Goal: Task Accomplishment & Management: Manage account settings

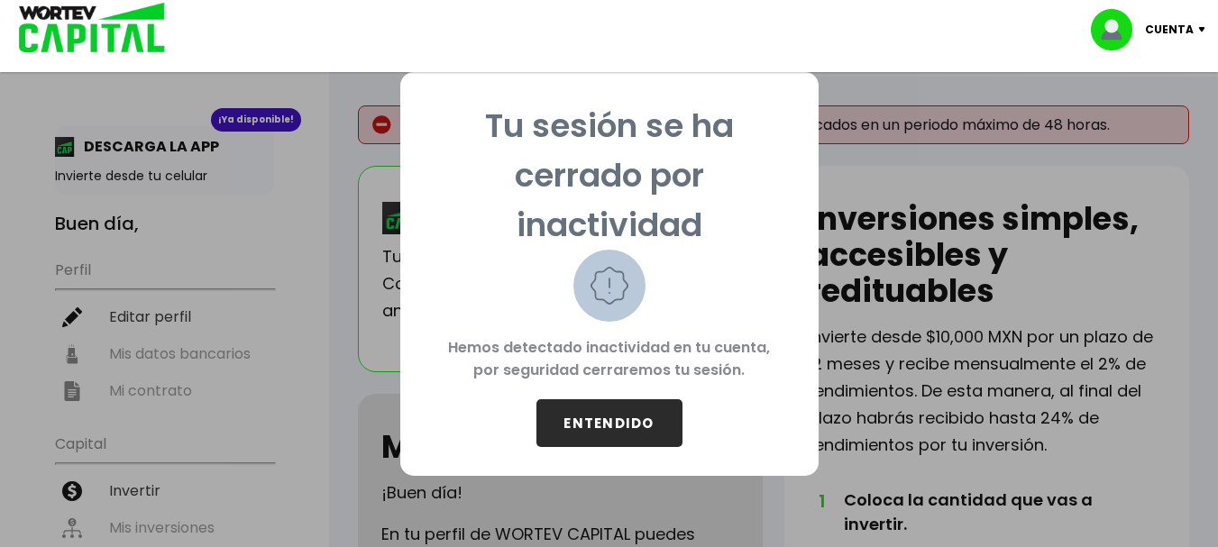
click at [625, 428] on button "ENTENDIDO" at bounding box center [609, 423] width 146 height 48
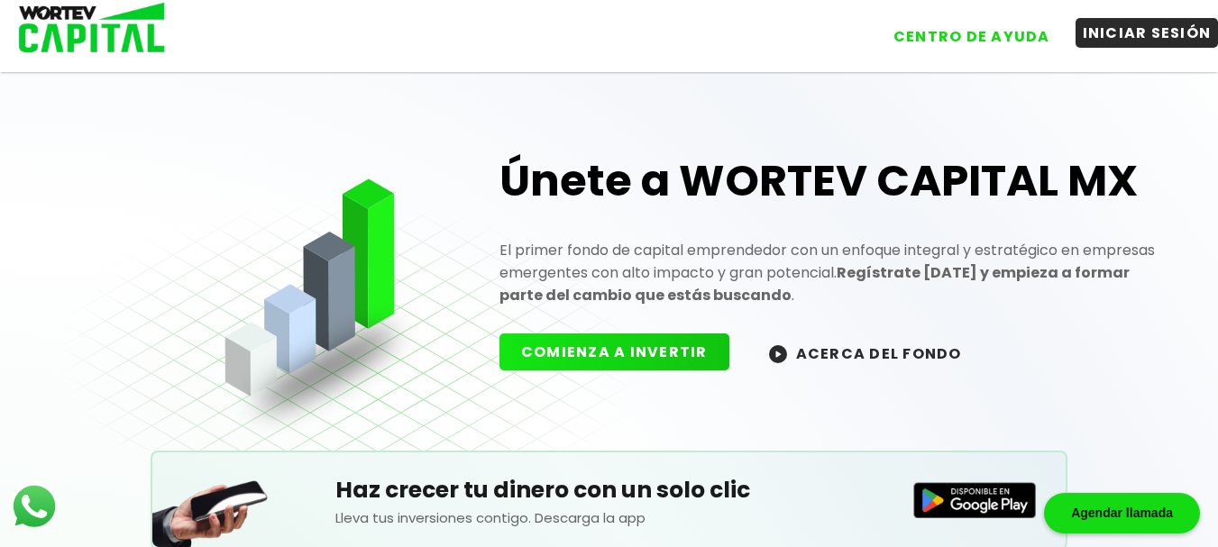
click at [1125, 46] on button "INICIAR SESIÓN" at bounding box center [1146, 33] width 143 height 30
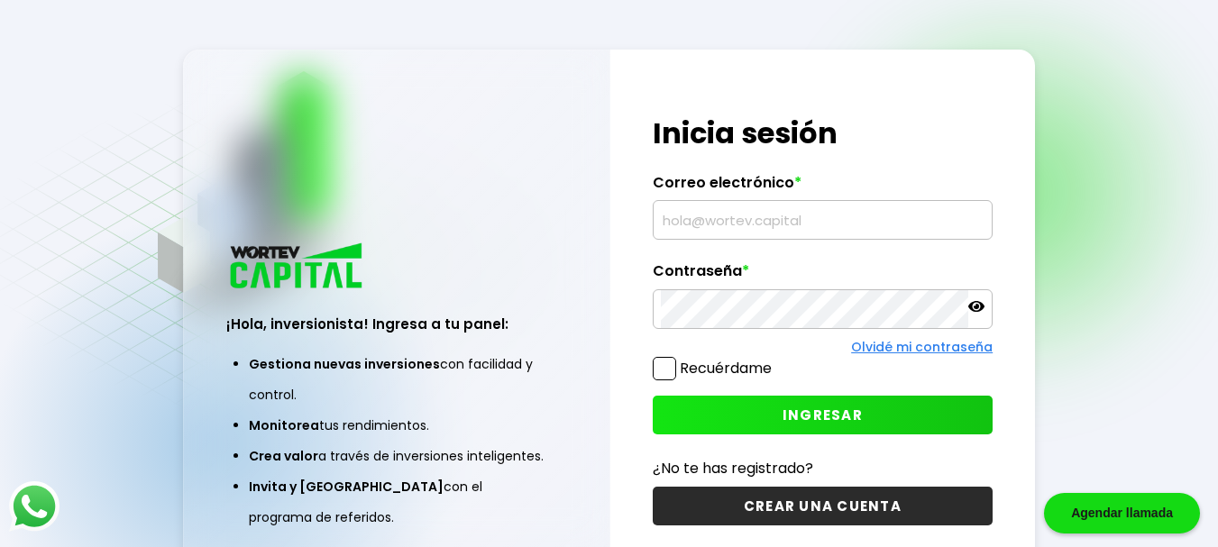
type input "[EMAIL_ADDRESS][DOMAIN_NAME]"
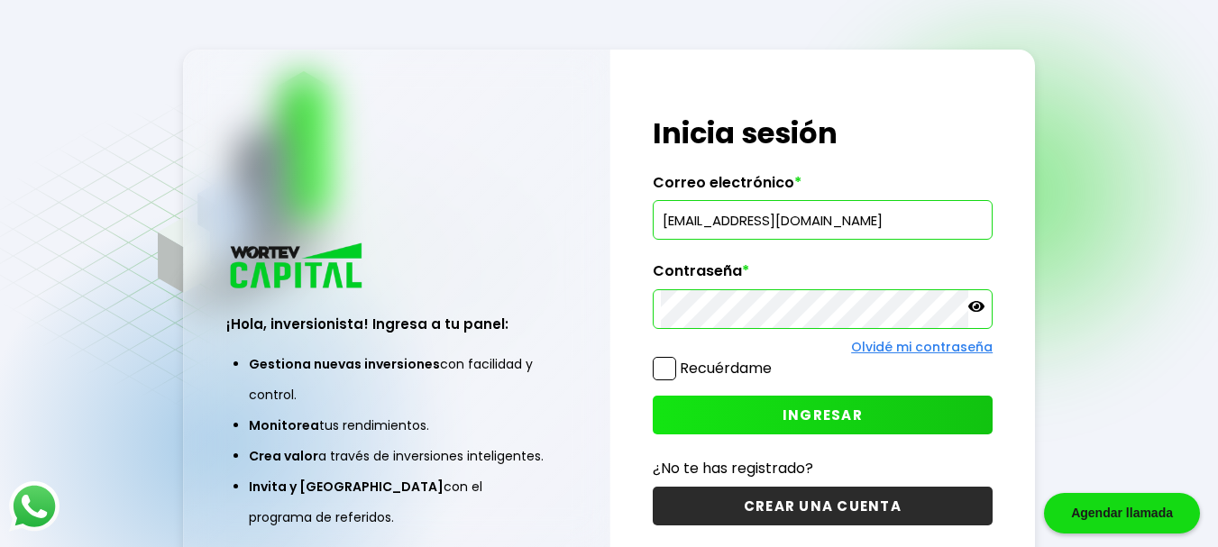
click at [668, 365] on span at bounding box center [664, 368] width 23 height 23
click at [775, 360] on input "Recuérdame" at bounding box center [775, 360] width 0 height 0
click at [810, 421] on span "INGRESAR" at bounding box center [822, 415] width 80 height 19
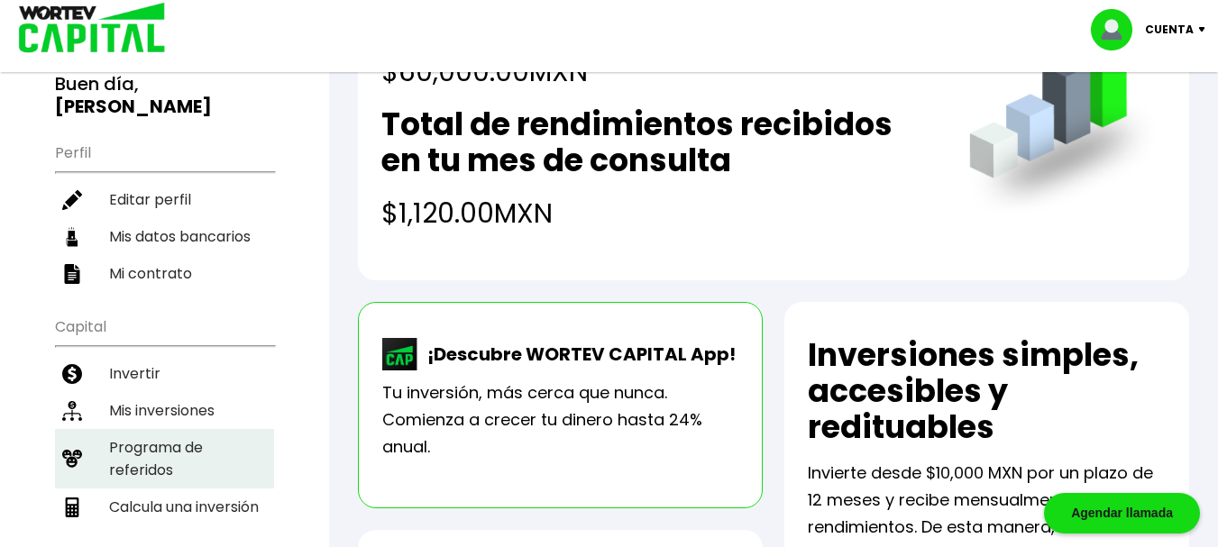
scroll to position [180, 0]
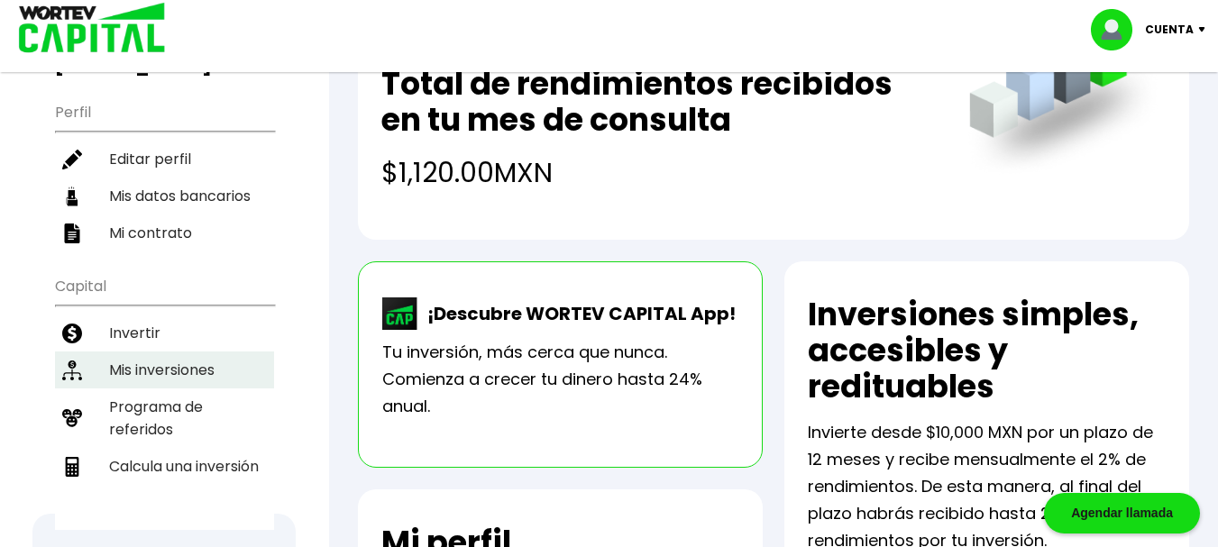
click at [172, 357] on li "Mis inversiones" at bounding box center [164, 370] width 219 height 37
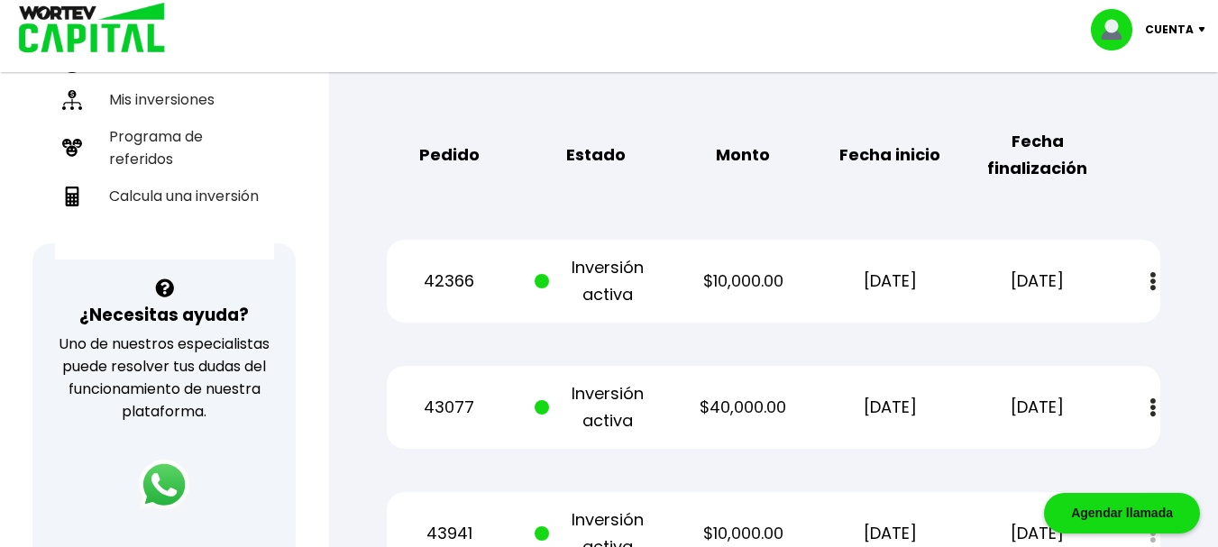
scroll to position [541, 0]
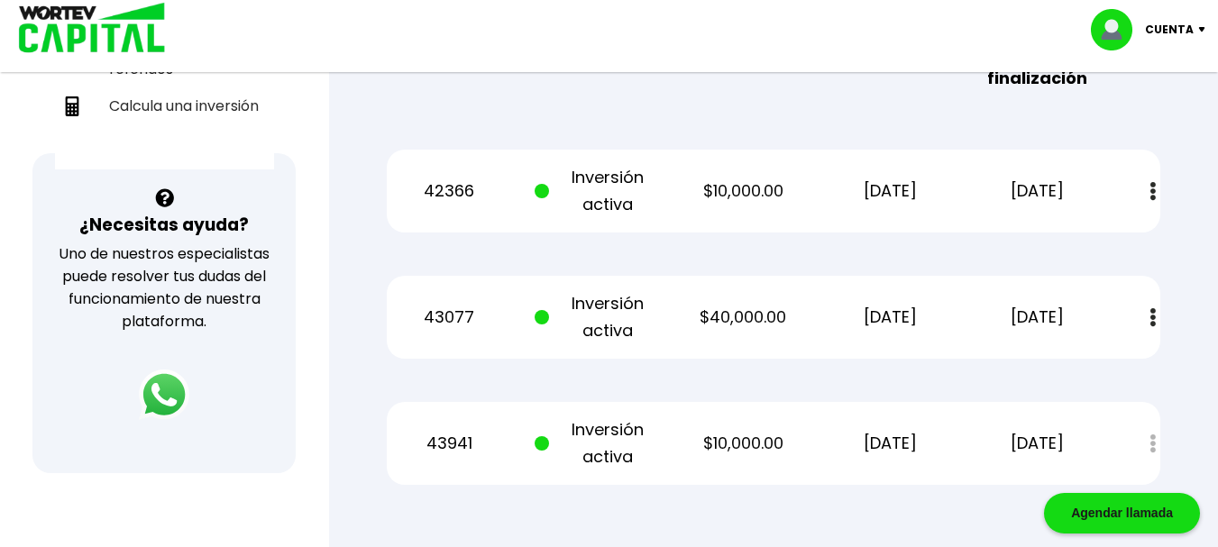
click at [1154, 425] on div "Estado de cuenta" at bounding box center [1140, 444] width 39 height 39
click at [1154, 308] on img at bounding box center [1152, 317] width 5 height 19
click at [1049, 355] on link "Estado de cuenta" at bounding box center [1029, 366] width 126 height 23
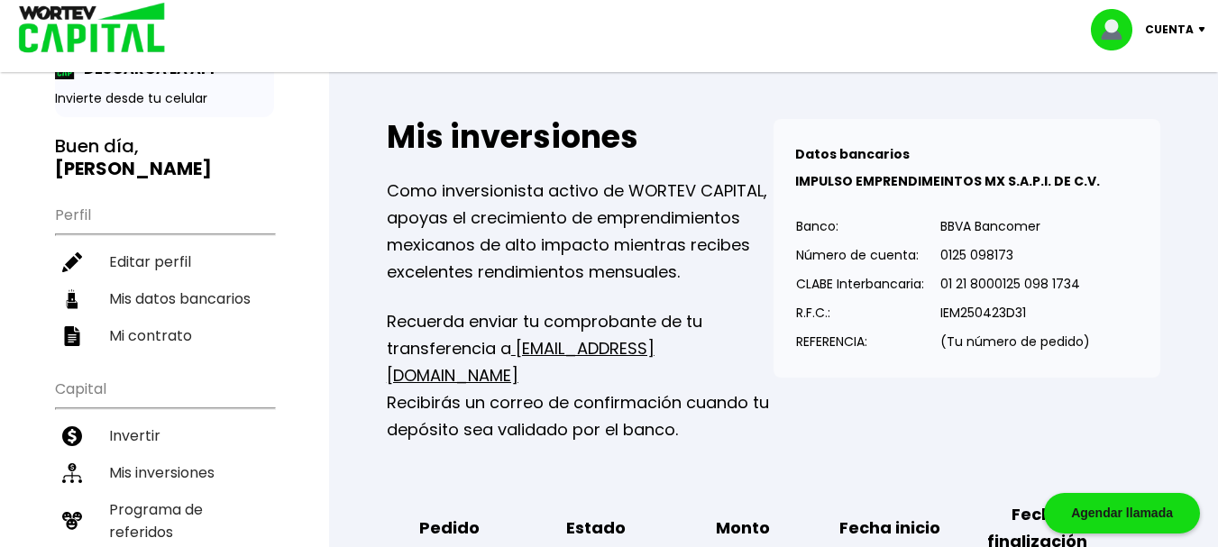
scroll to position [0, 0]
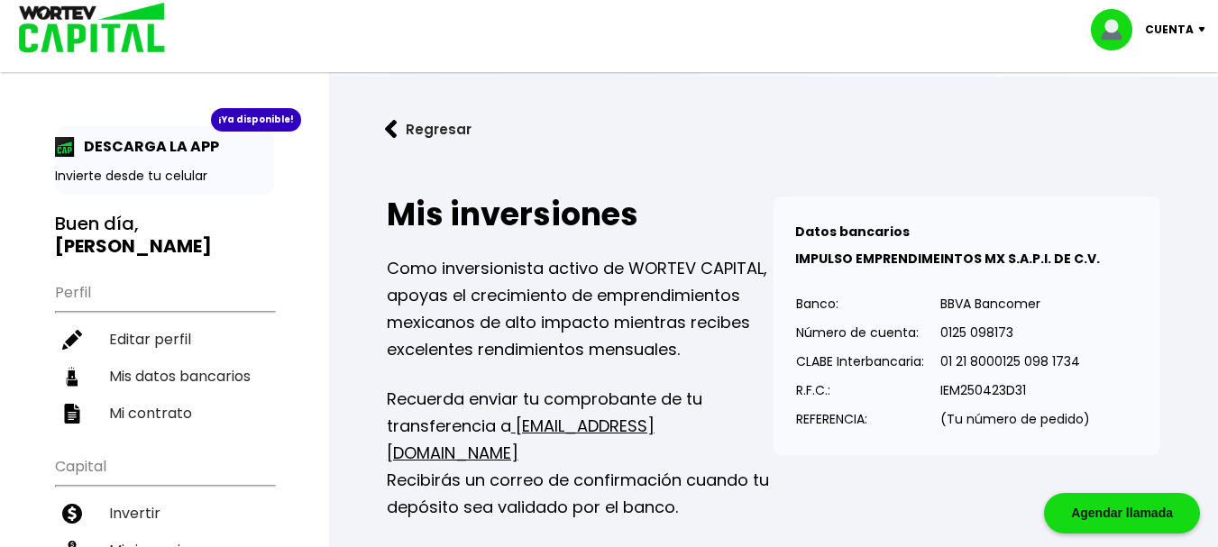
drag, startPoint x: 293, startPoint y: 405, endPoint x: 293, endPoint y: 243, distance: 161.3
click at [102, 26] on img at bounding box center [86, 29] width 172 height 59
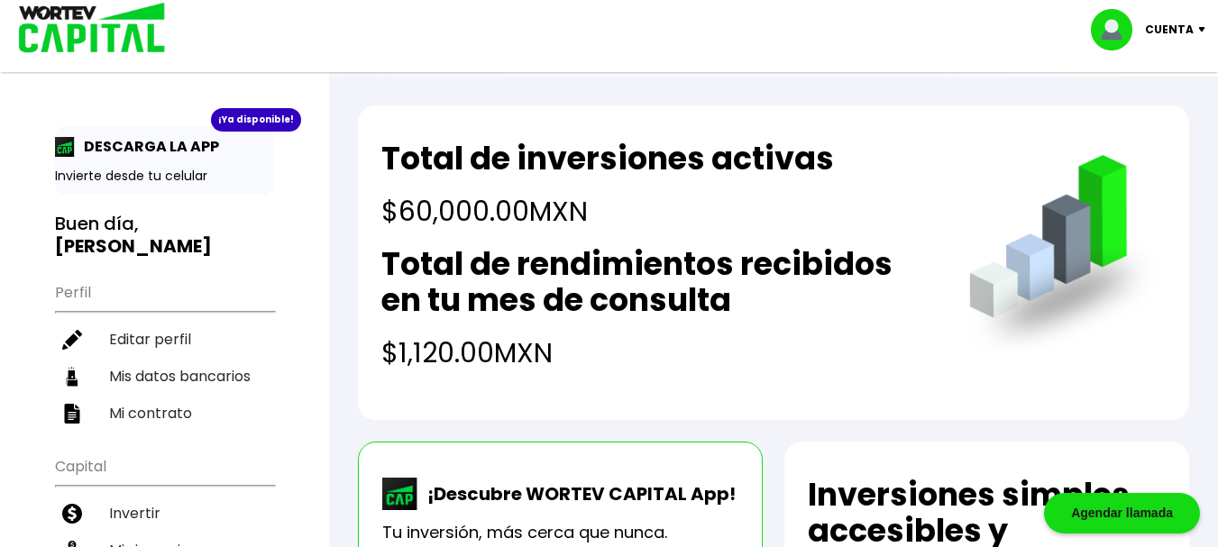
click at [98, 45] on img at bounding box center [86, 29] width 172 height 59
click at [112, 29] on img at bounding box center [86, 29] width 172 height 59
click at [1158, 32] on p "Cuenta" at bounding box center [1169, 29] width 49 height 27
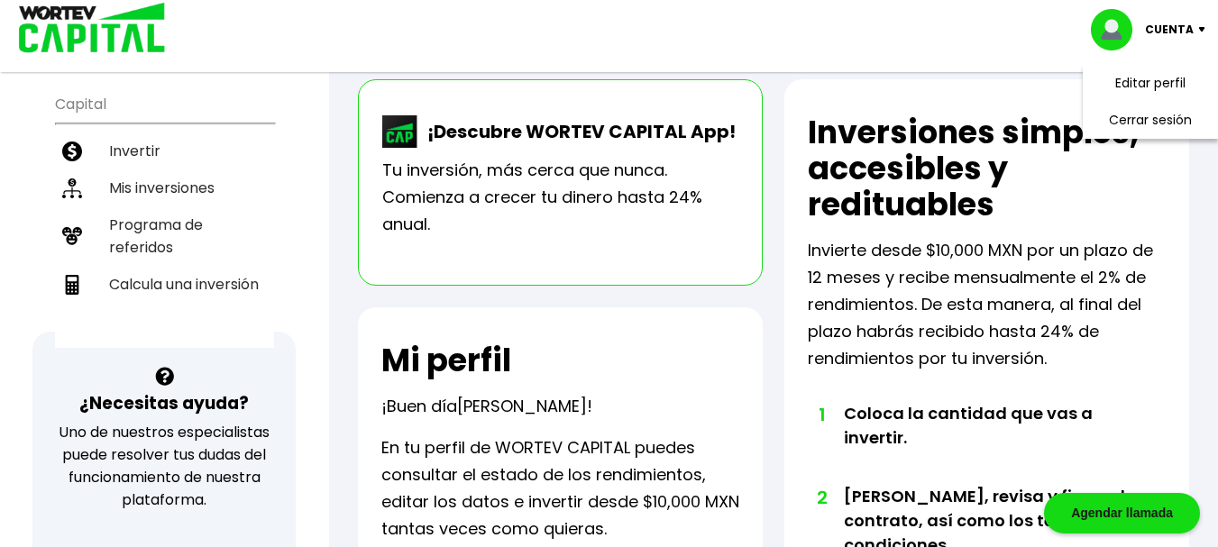
scroll to position [361, 0]
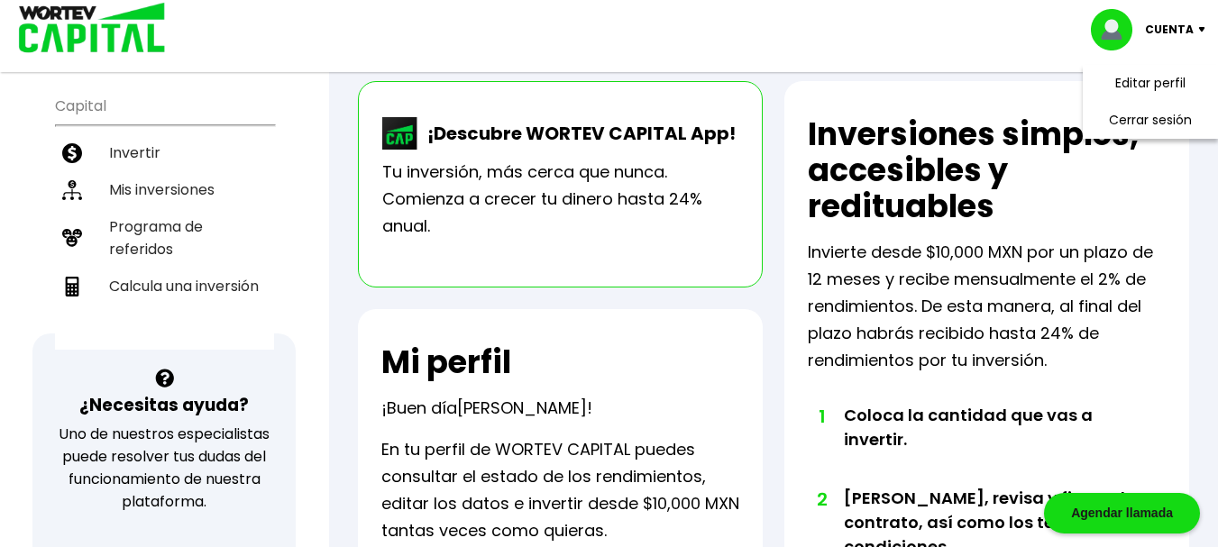
click at [153, 268] on li "Calcula una inversión" at bounding box center [164, 286] width 219 height 37
select select "1"
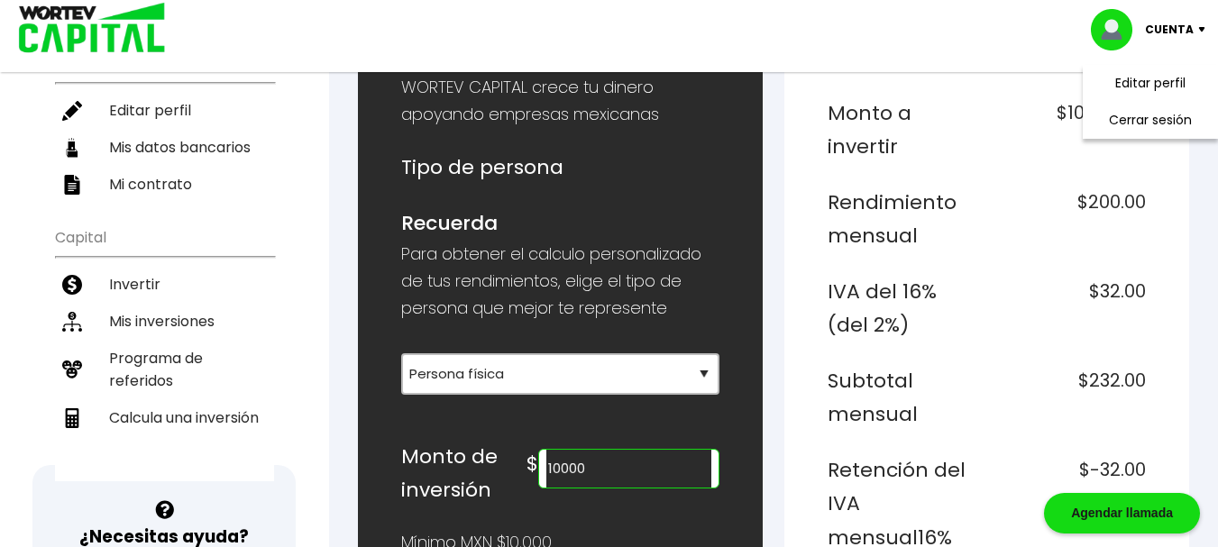
scroll to position [270, 0]
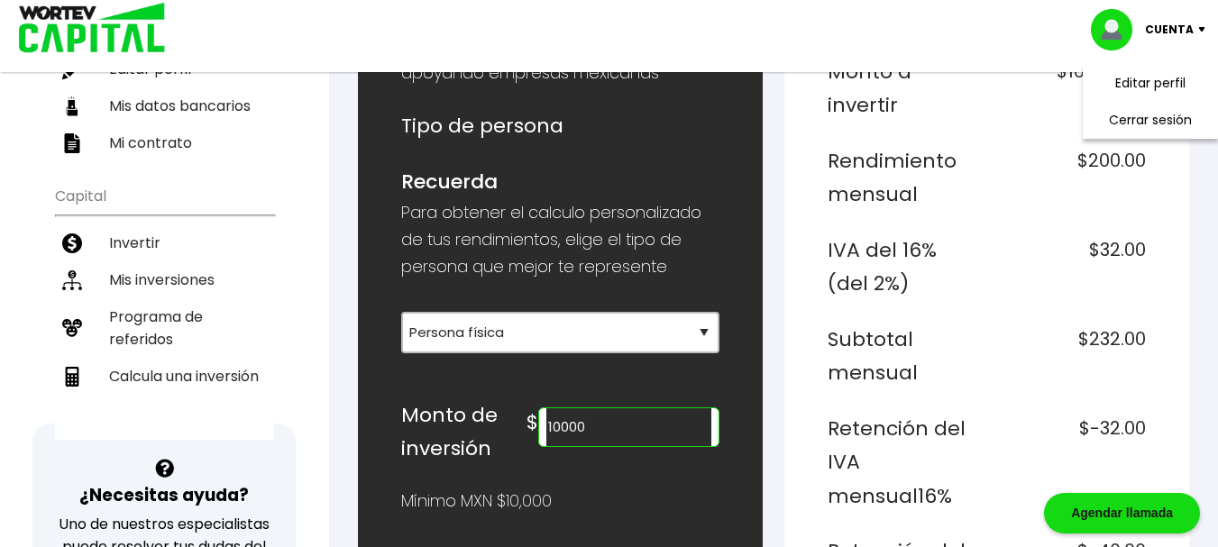
click at [583, 424] on input "10000" at bounding box center [628, 427] width 165 height 38
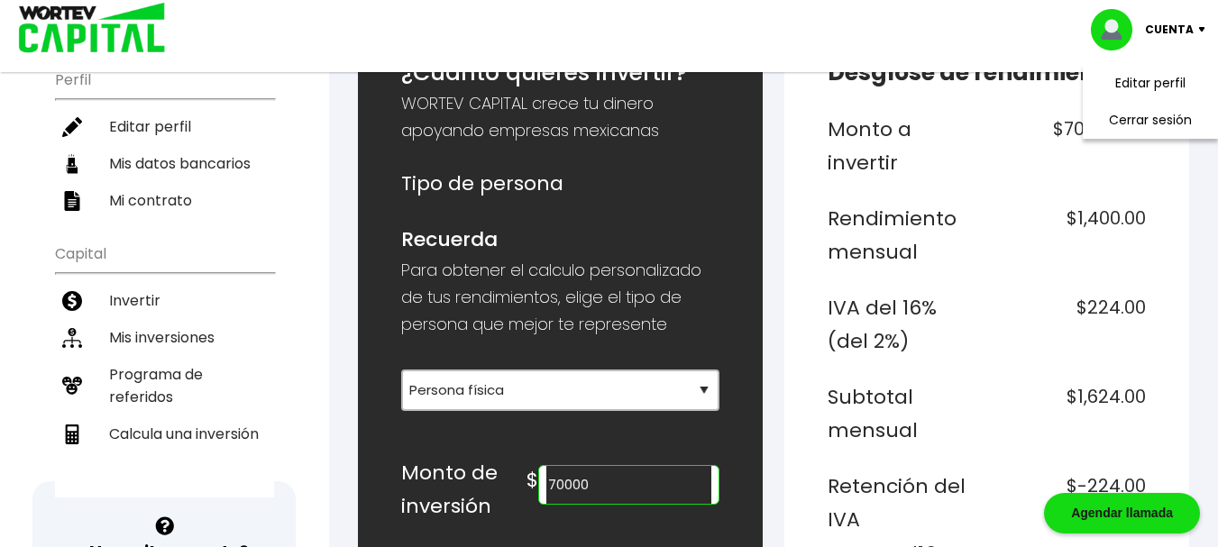
scroll to position [180, 0]
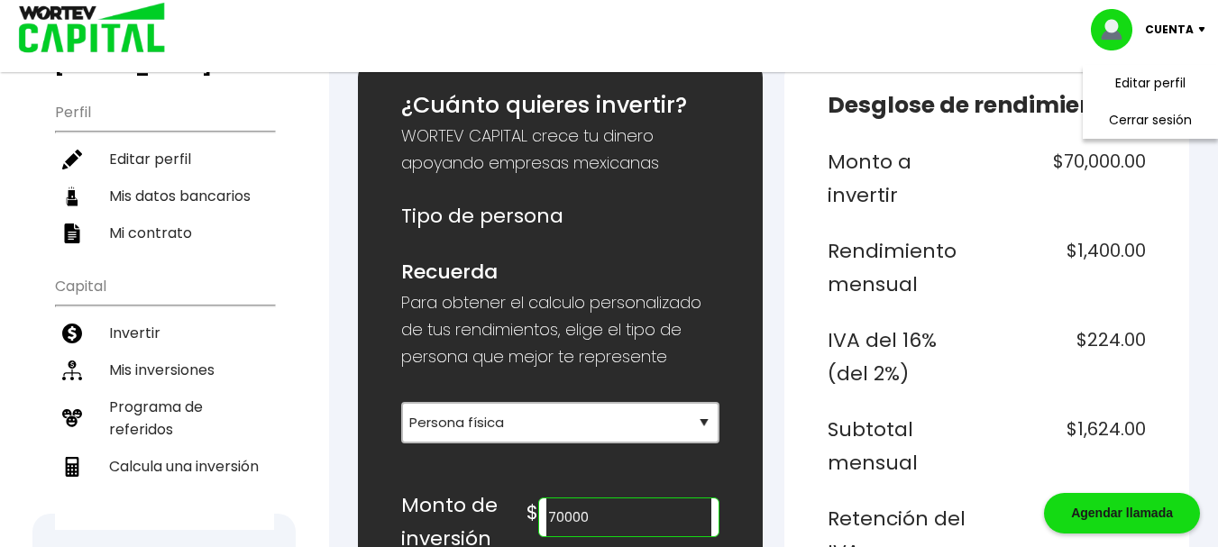
click at [636, 515] on input "70000" at bounding box center [628, 517] width 165 height 38
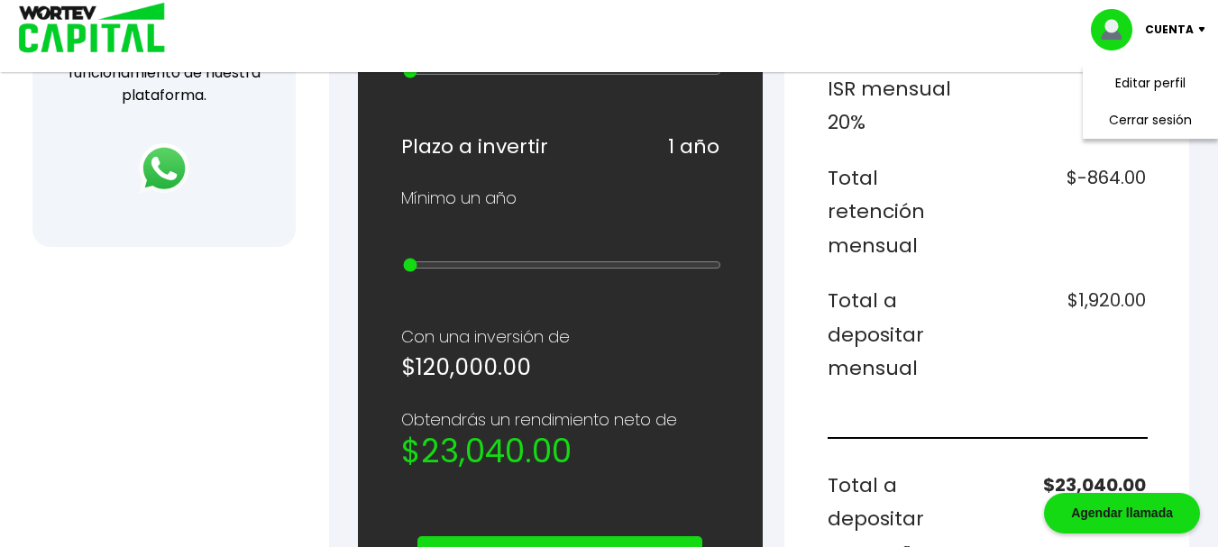
scroll to position [811, 0]
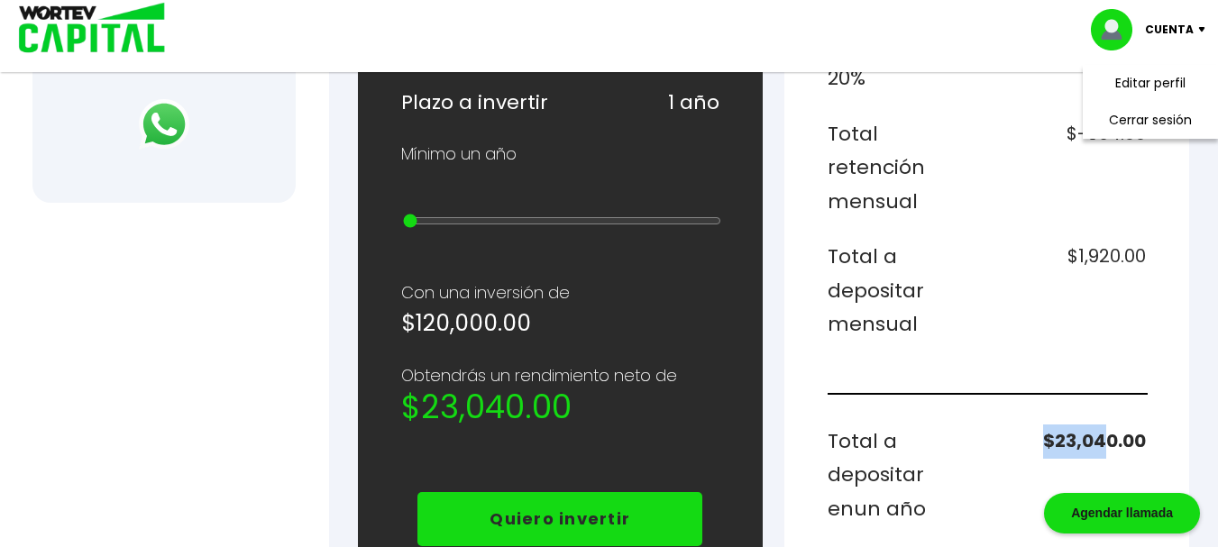
drag, startPoint x: 1033, startPoint y: 401, endPoint x: 1142, endPoint y: 387, distance: 110.0
click at [1118, 425] on h6 "$23,040.00" at bounding box center [1069, 476] width 152 height 102
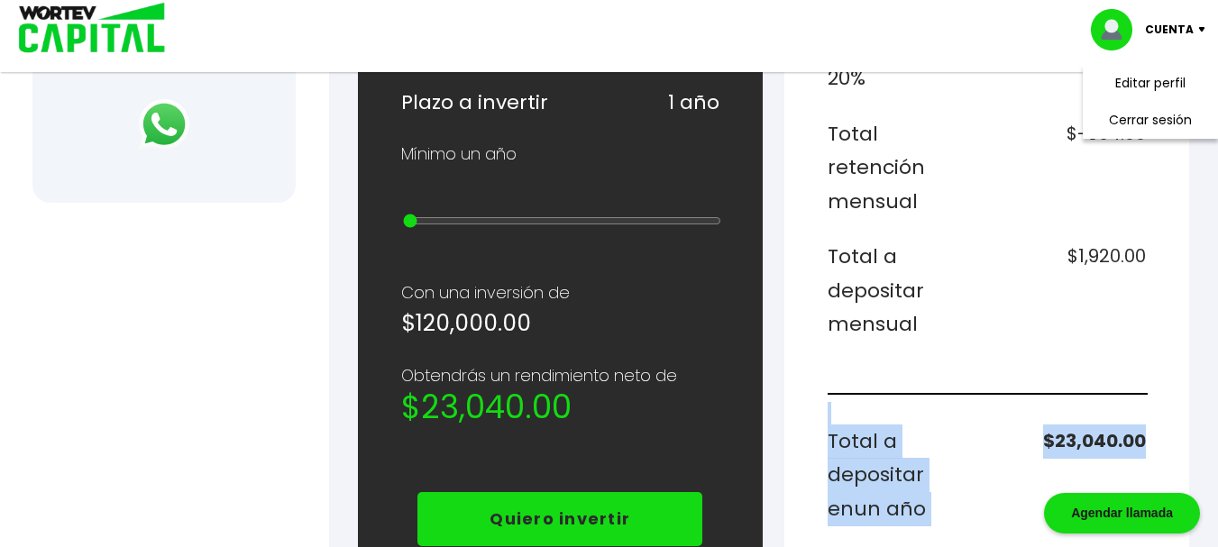
drag, startPoint x: 1142, startPoint y: 387, endPoint x: 1160, endPoint y: 403, distance: 24.3
click at [1160, 403] on div "Desglose de rendimientos Monto a invertir $120,000.00 Rendimiento mensual $2,40…" at bounding box center [986, 266] width 405 height 1674
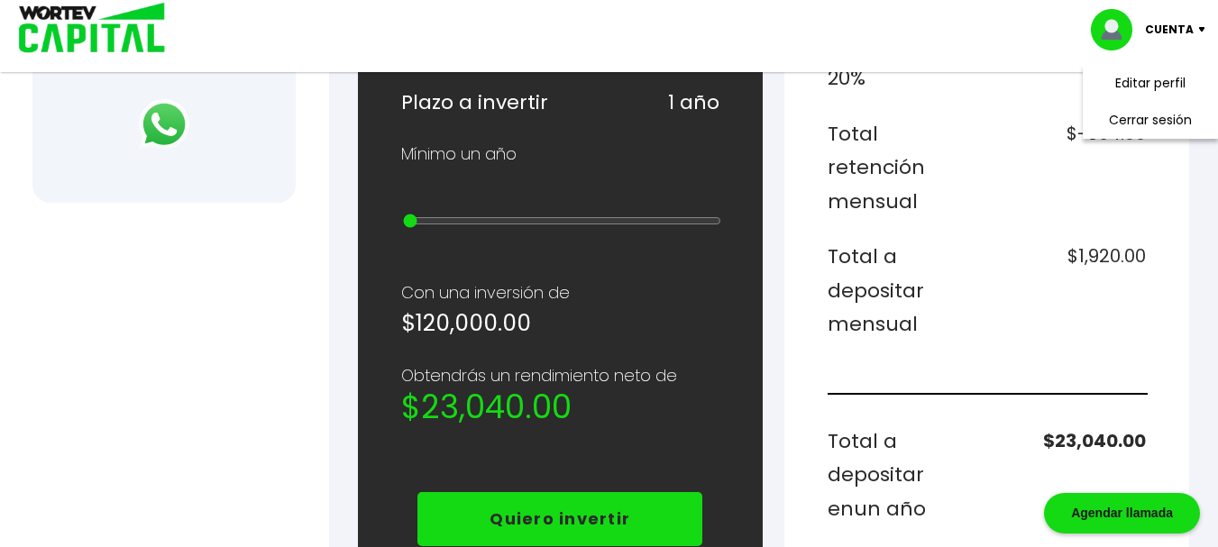
click at [1130, 425] on h6 "$23,040.00" at bounding box center [1069, 476] width 152 height 102
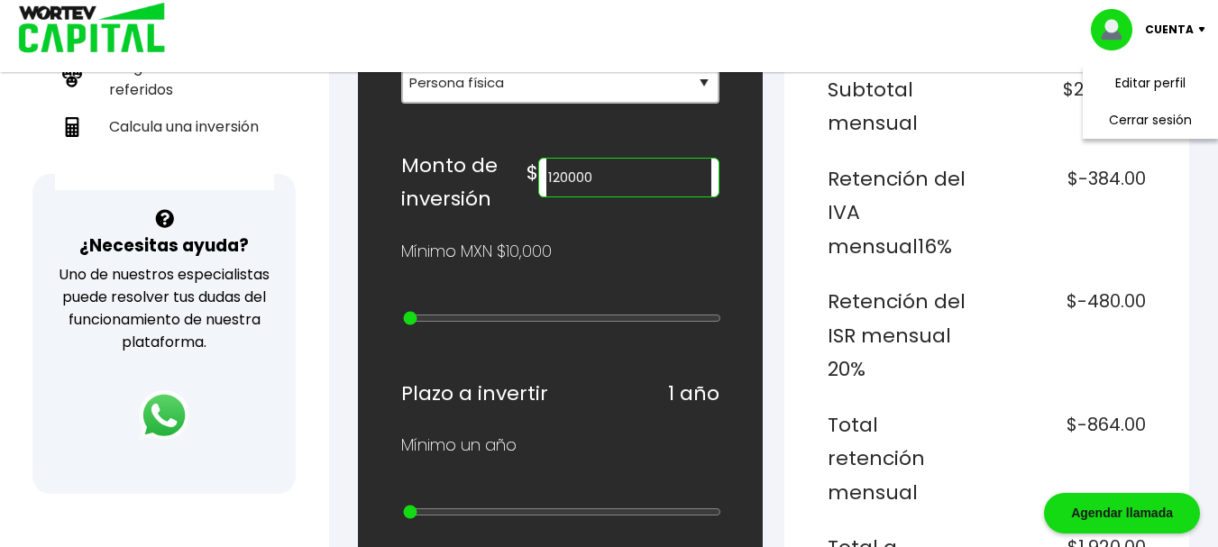
scroll to position [451, 0]
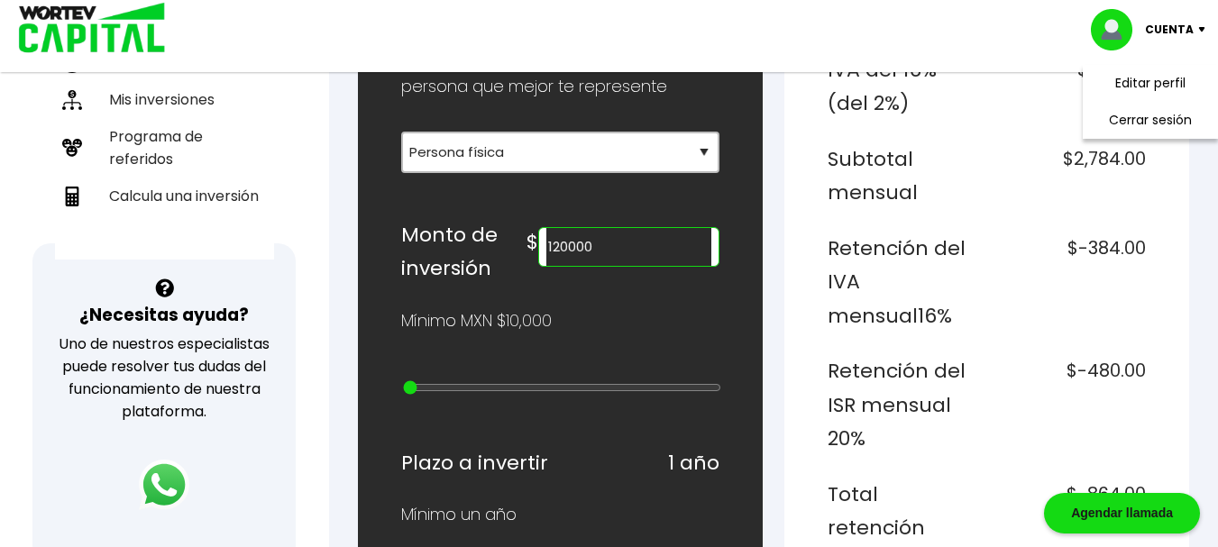
drag, startPoint x: 647, startPoint y: 264, endPoint x: 624, endPoint y: 263, distance: 23.5
click at [633, 264] on input "120000" at bounding box center [628, 247] width 165 height 38
drag, startPoint x: 624, startPoint y: 263, endPoint x: 574, endPoint y: 265, distance: 49.6
click at [574, 265] on div "120000" at bounding box center [628, 247] width 181 height 40
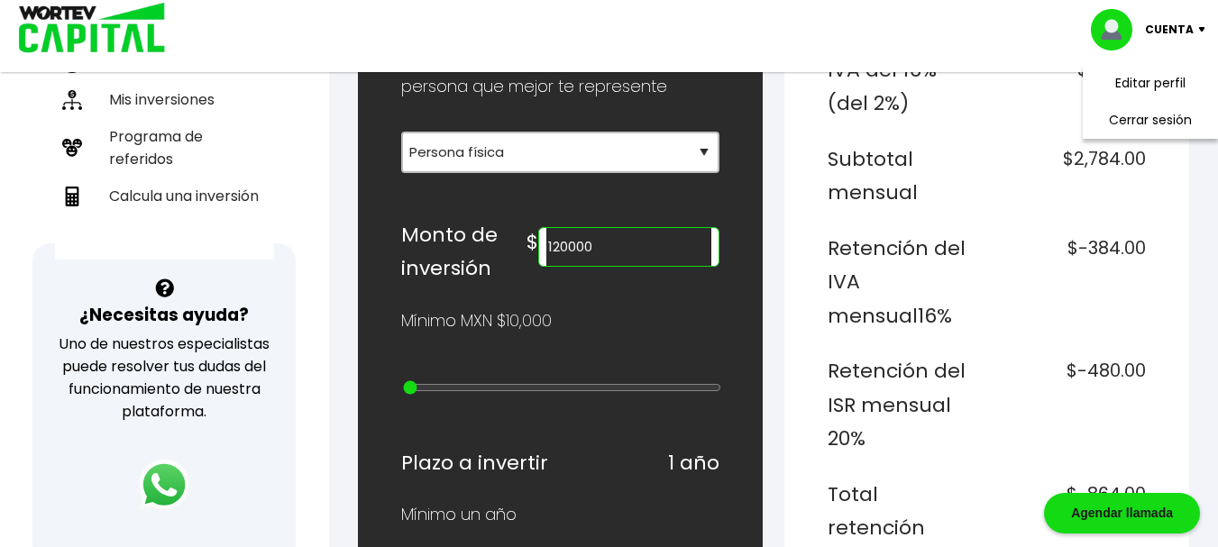
drag, startPoint x: 631, startPoint y: 253, endPoint x: 581, endPoint y: 259, distance: 49.9
click at [581, 259] on input "120000" at bounding box center [628, 247] width 165 height 38
type input "1"
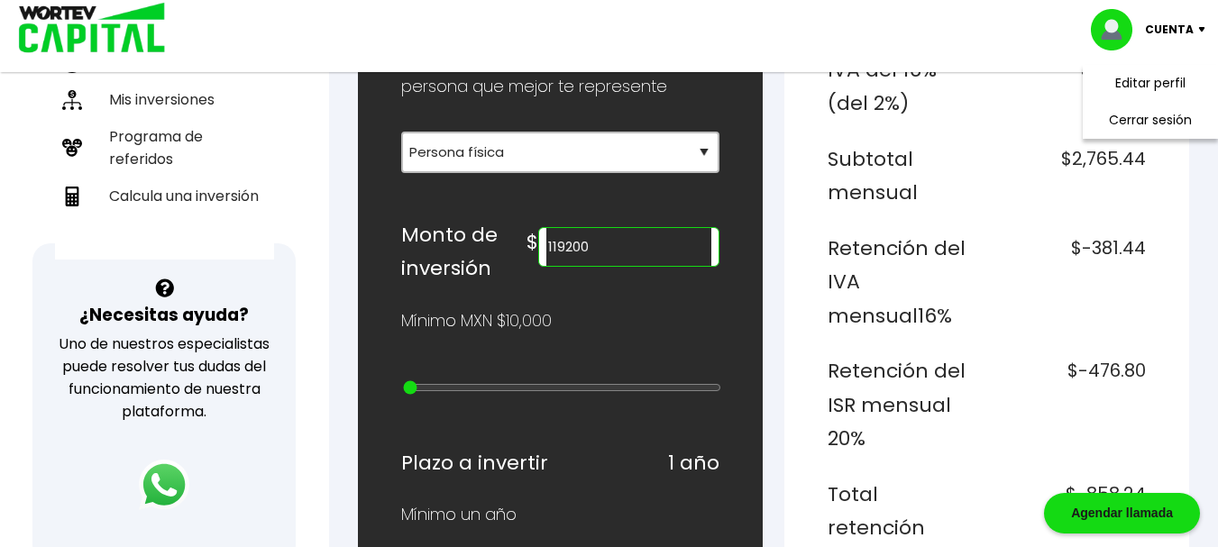
type input "119200"
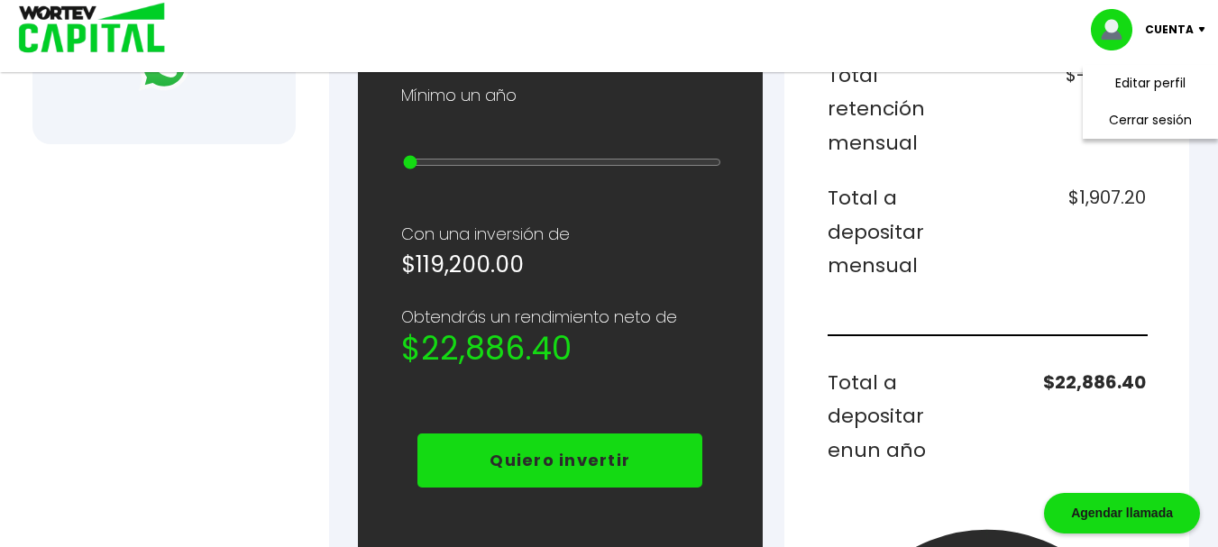
scroll to position [901, 0]
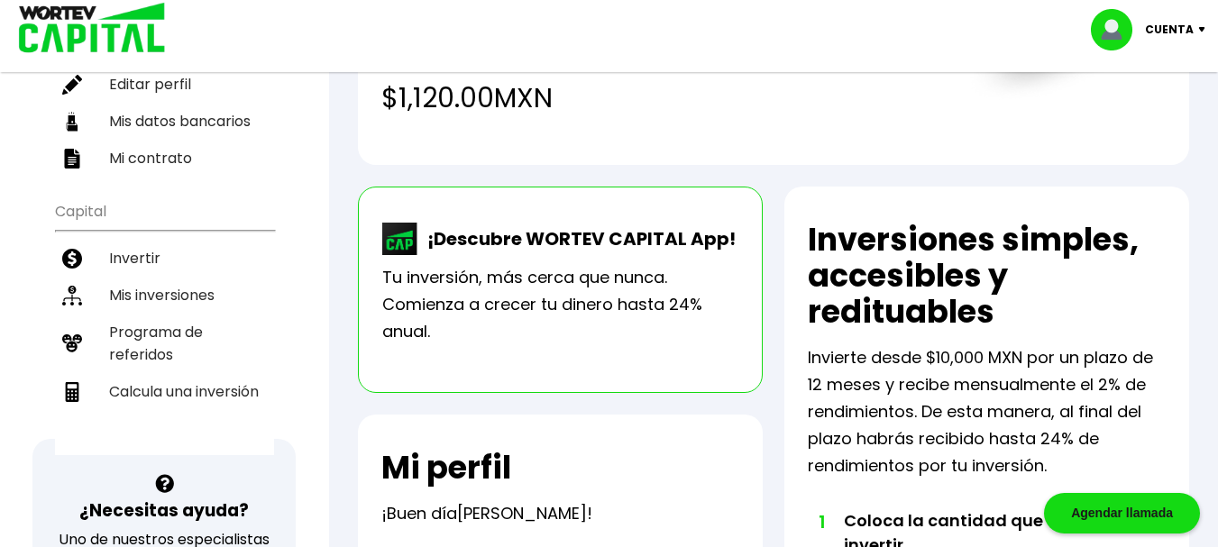
scroll to position [270, 0]
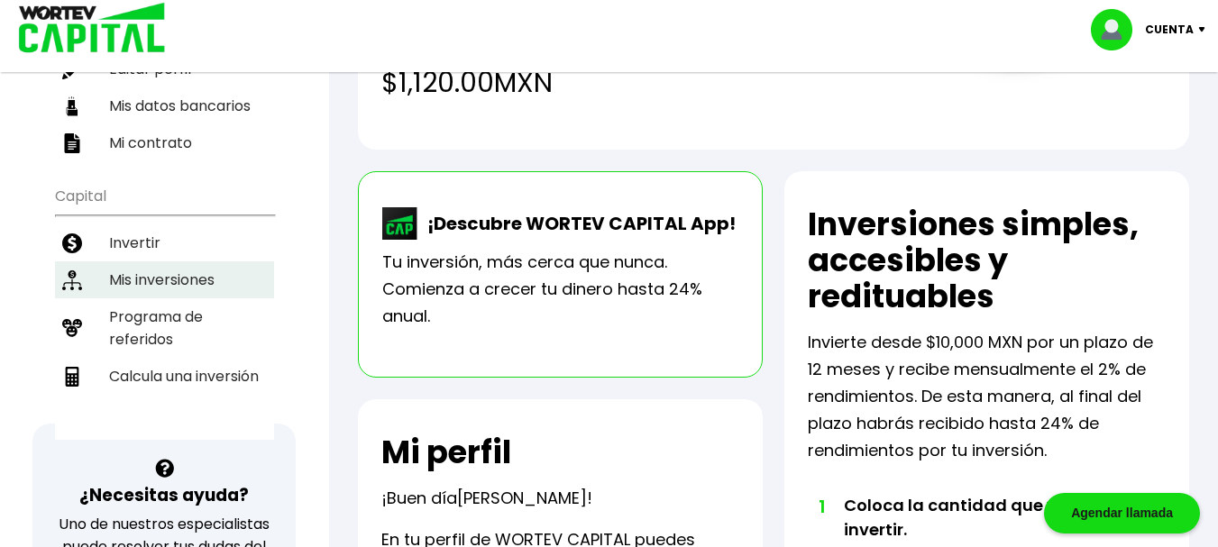
click at [149, 261] on li "Mis inversiones" at bounding box center [164, 279] width 219 height 37
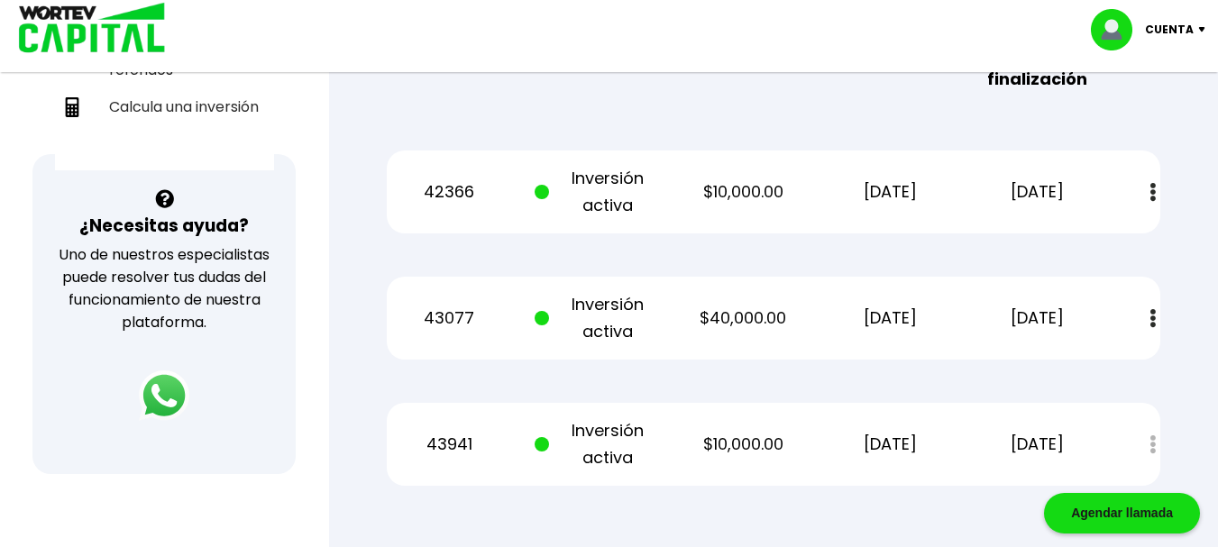
scroll to position [541, 0]
click at [1154, 182] on img at bounding box center [1152, 191] width 5 height 19
click at [1055, 229] on link "Estado de cuenta" at bounding box center [1029, 240] width 126 height 23
click at [219, 488] on div "¡Ya disponible! DESCARGA LA APP Invierte desde tu celular Buen día, AZAEL Perfi…" at bounding box center [164, 32] width 329 height 1110
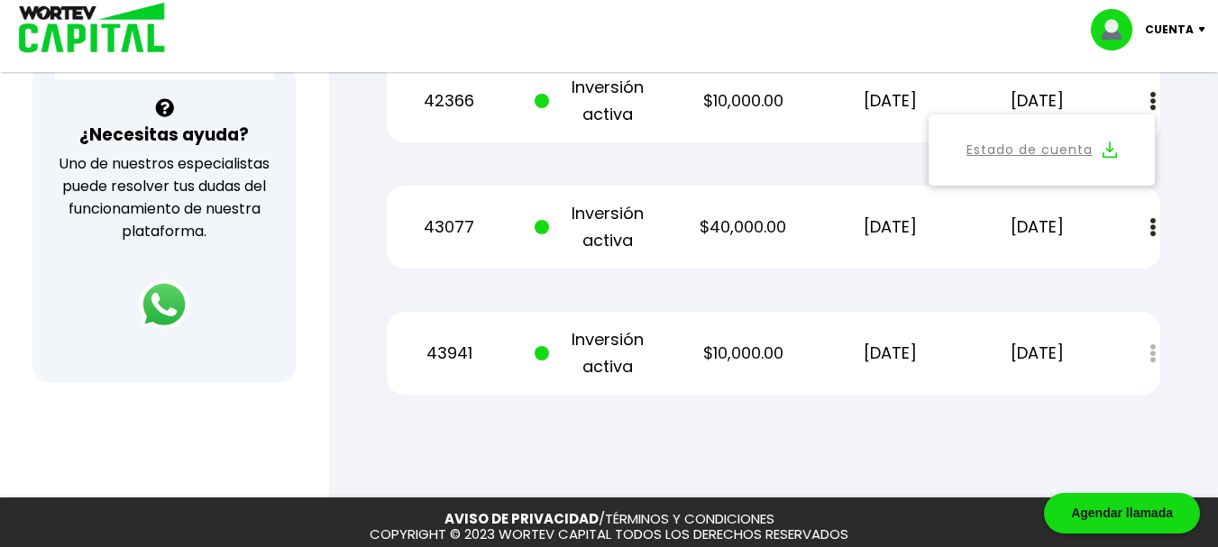
scroll to position [721, 0]
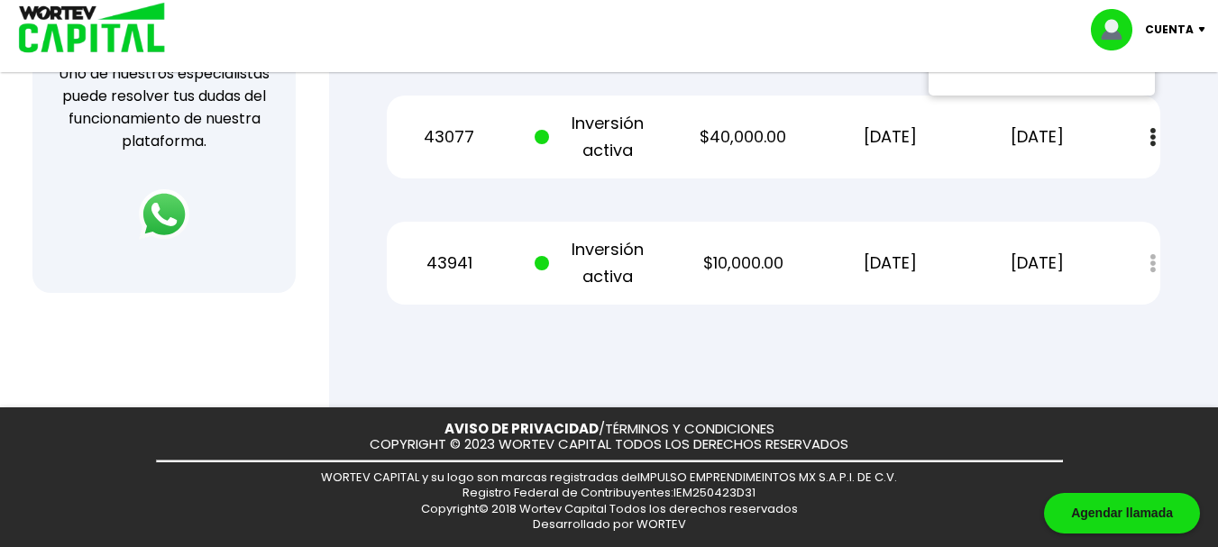
click at [641, 338] on div at bounding box center [609, 273] width 1218 height 547
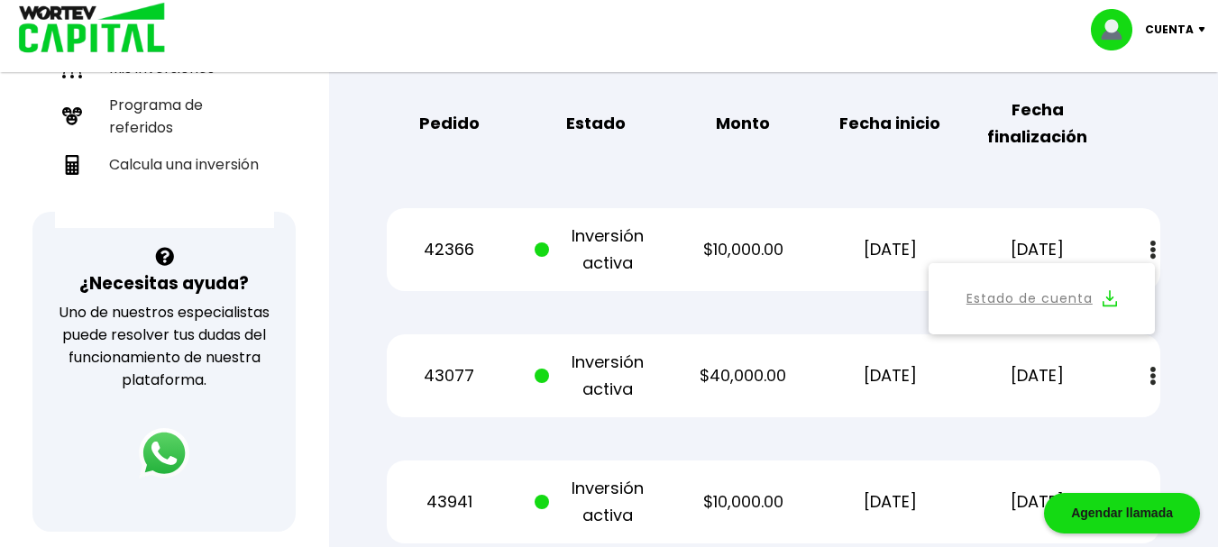
scroll to position [451, 0]
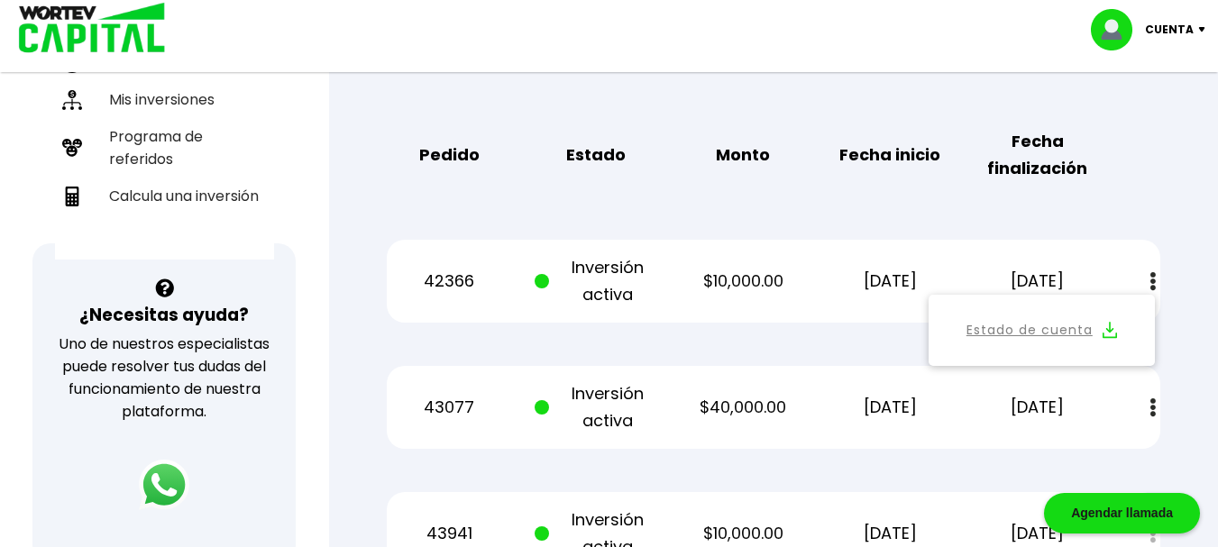
click at [1131, 158] on div "Pedido Estado Monto Fecha inicio Fecha finalización" at bounding box center [773, 155] width 773 height 83
click at [987, 196] on div "Mis inversiones Como inversionista activo de WORTEV CAPITAL, apoyas el crecimie…" at bounding box center [773, 160] width 831 height 887
